Goal: Information Seeking & Learning: Learn about a topic

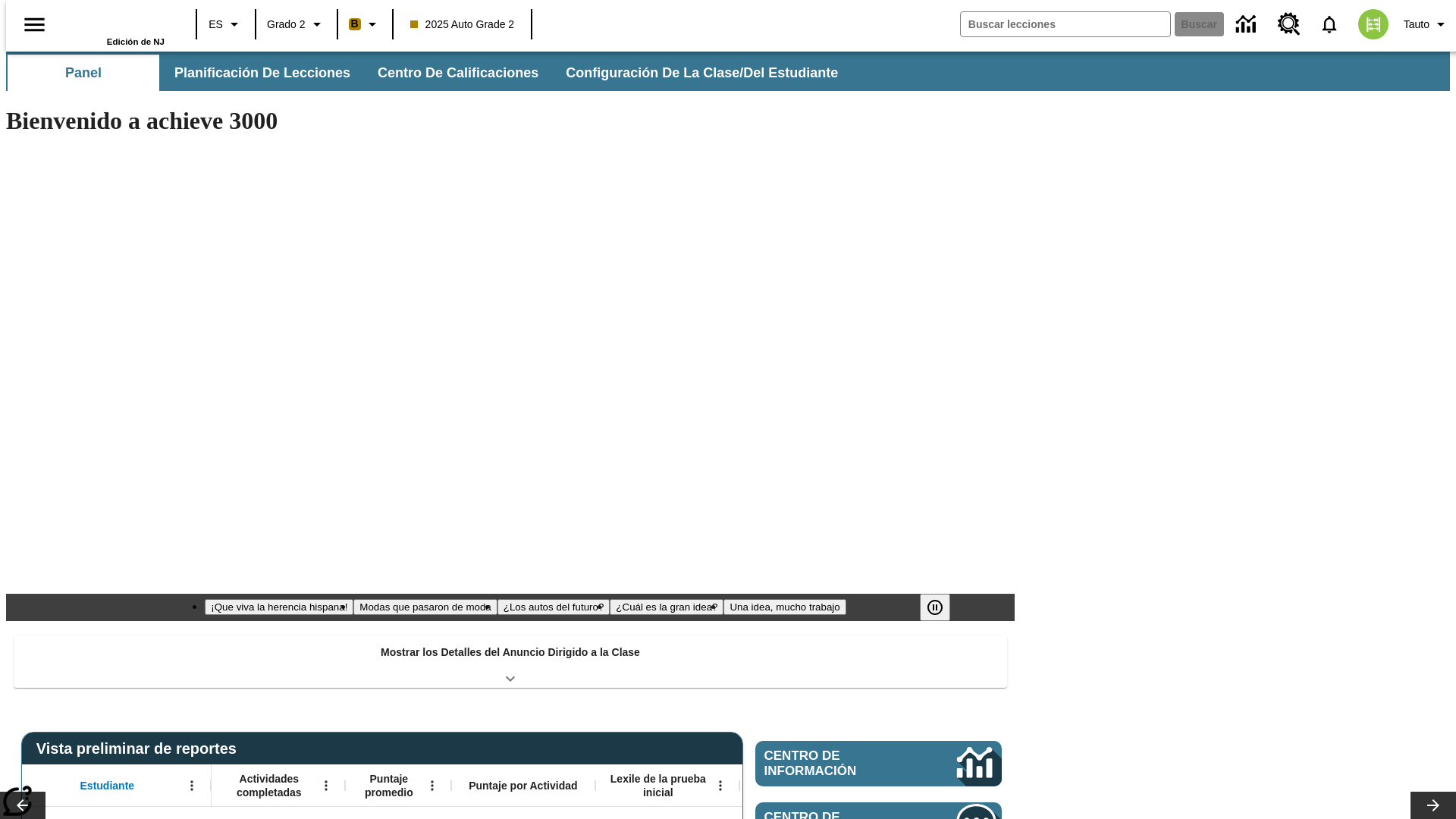
type input "-1"
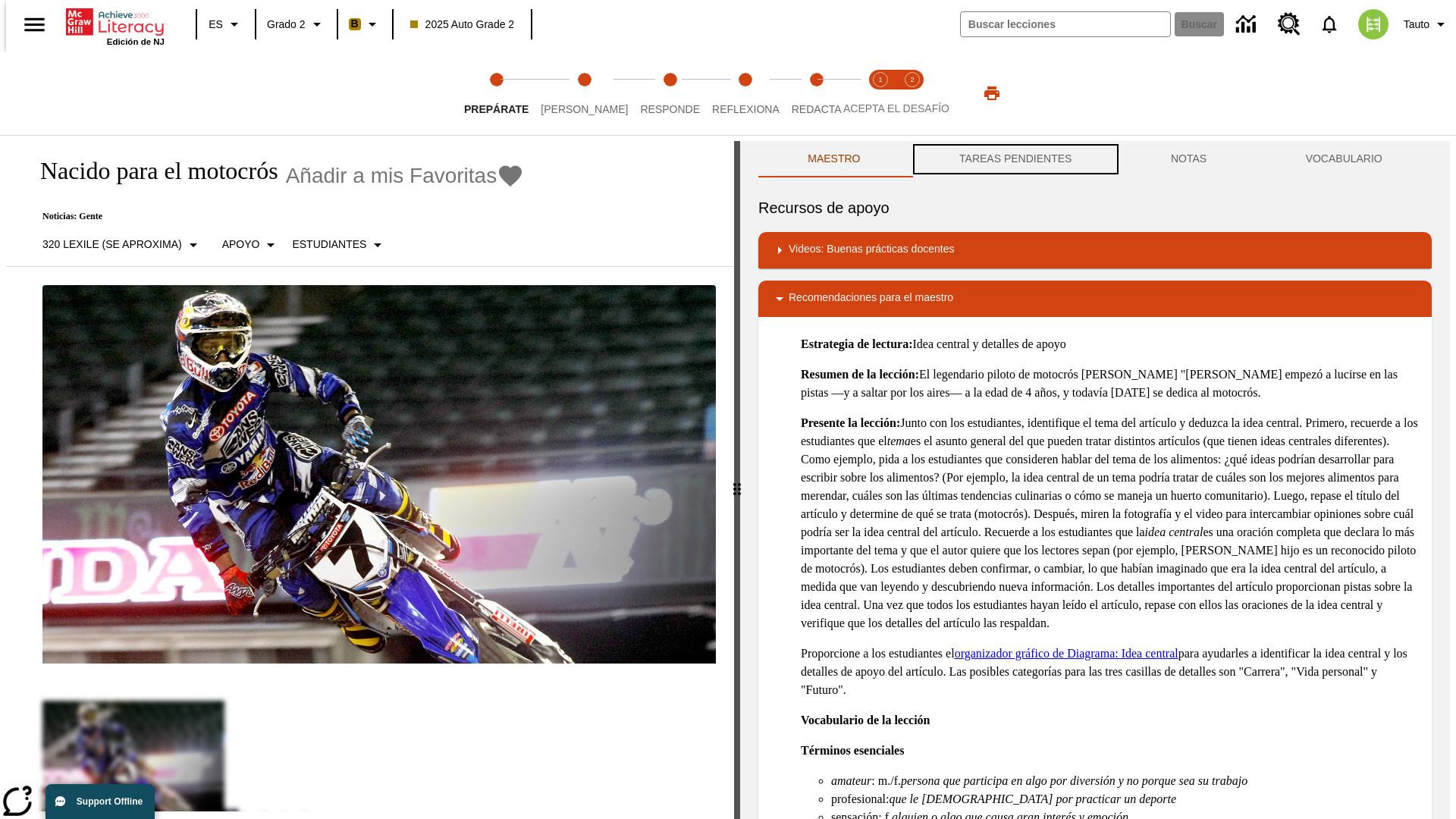
click at [1014, 159] on button "TAREAS PENDIENTES" at bounding box center [1016, 159] width 212 height 37
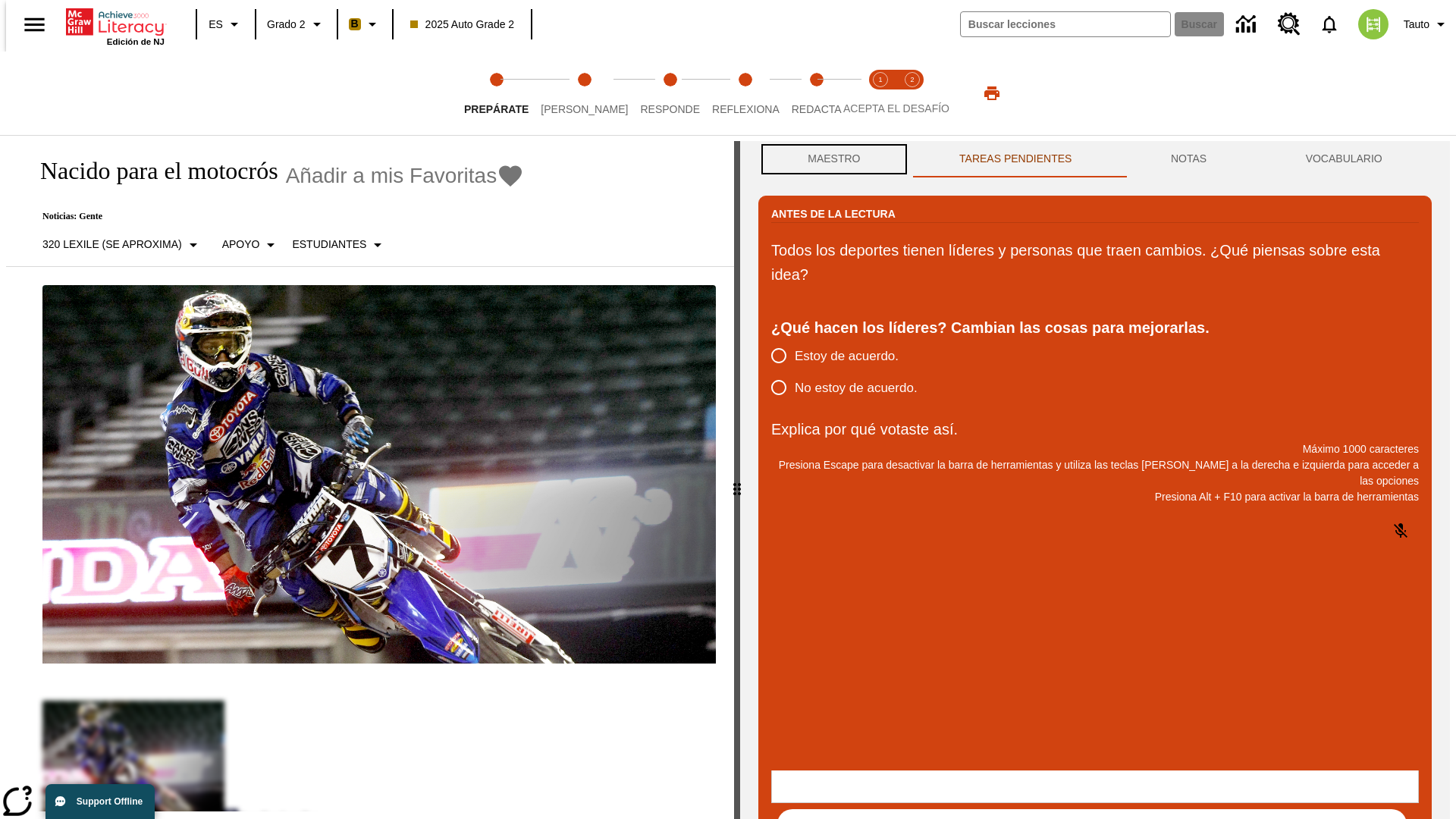
scroll to position [1, 0]
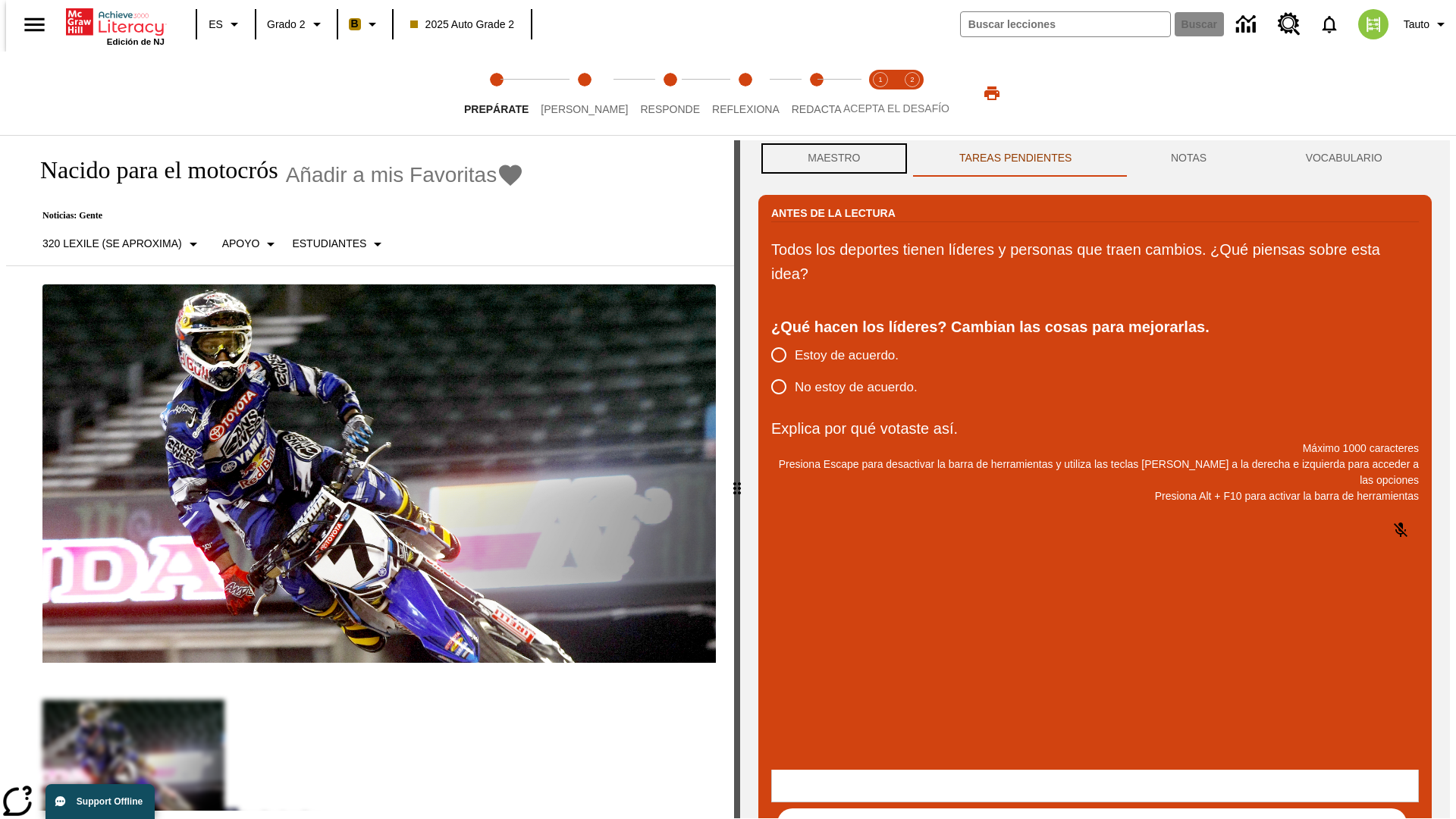
click at [829, 159] on button "Maestro" at bounding box center [834, 159] width 151 height 37
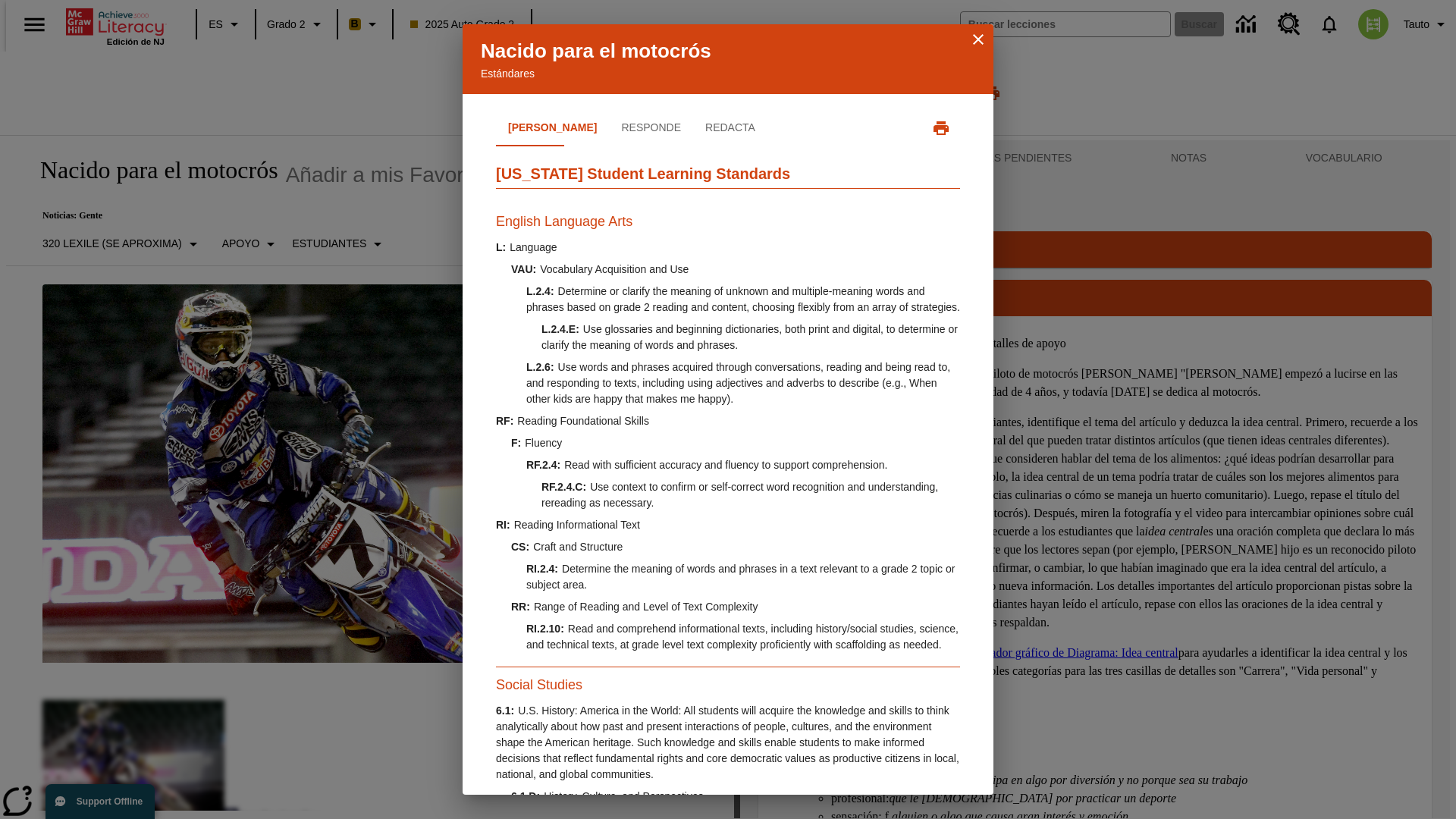
scroll to position [463, 0]
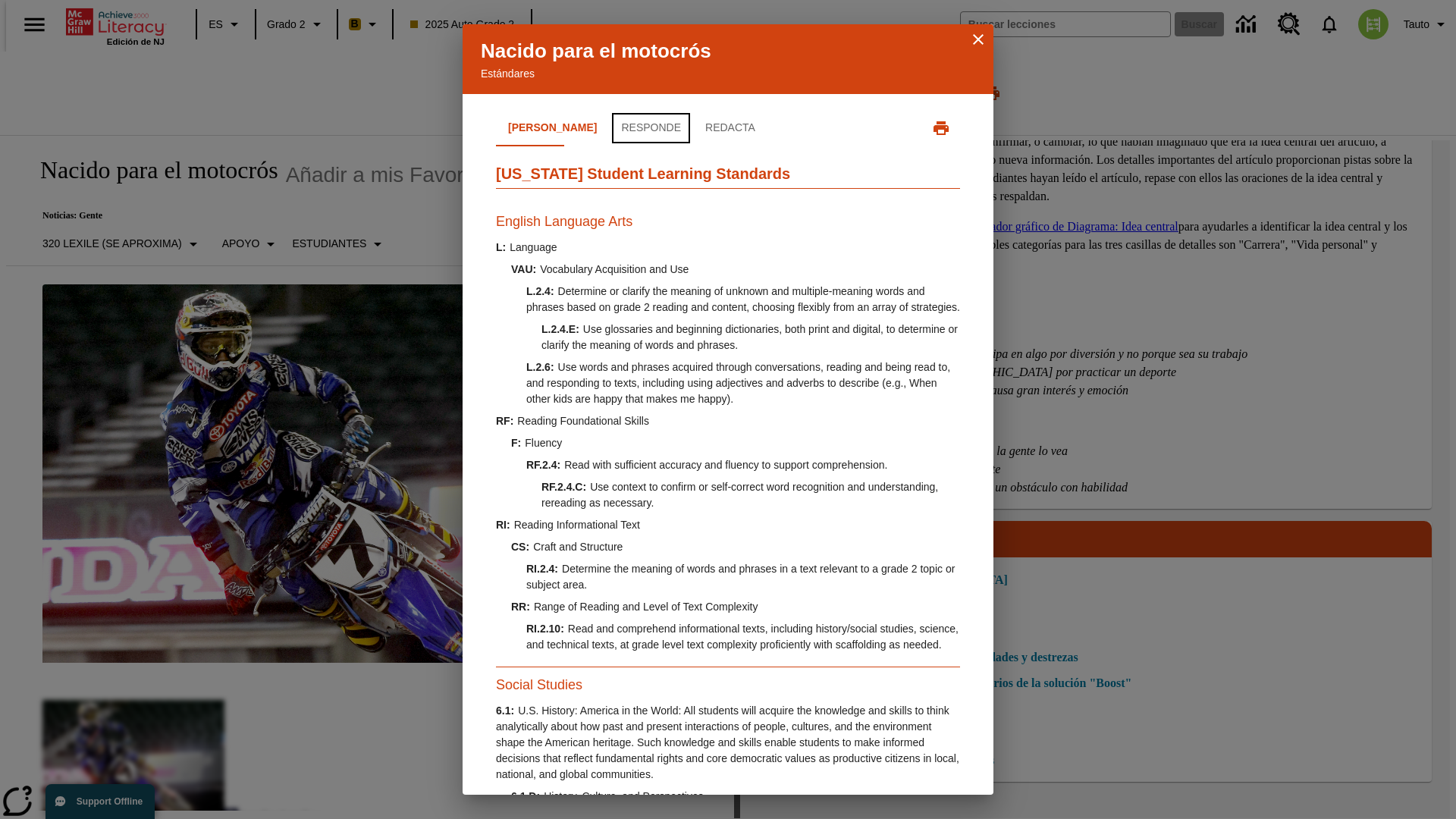
click at [609, 128] on button "Responde" at bounding box center [651, 128] width 84 height 37
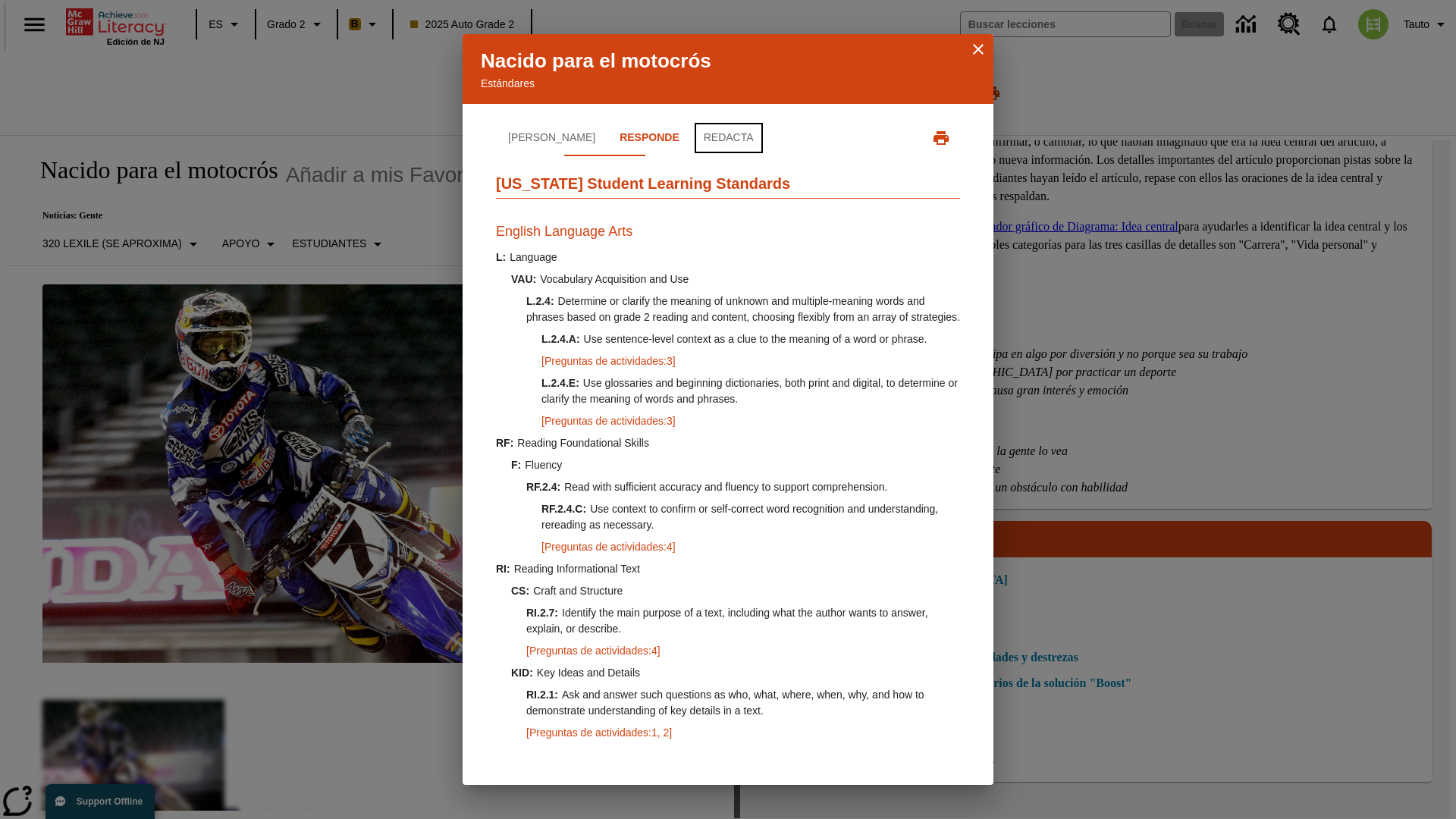
click at [691, 128] on button "Redacta" at bounding box center [728, 138] width 74 height 37
